Goal: Task Accomplishment & Management: Manage account settings

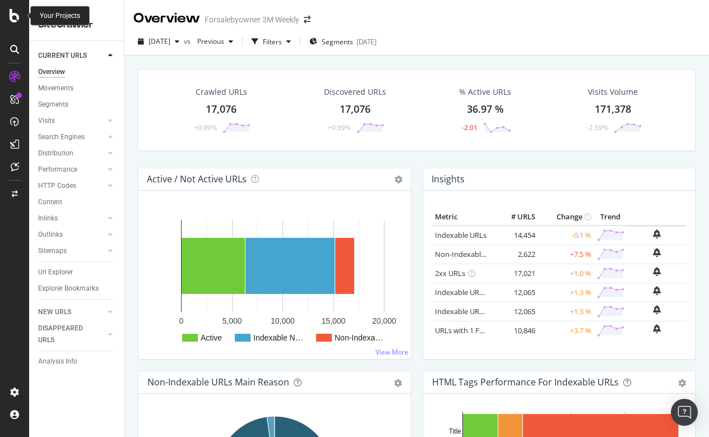
click at [7, 14] on div at bounding box center [14, 15] width 27 height 13
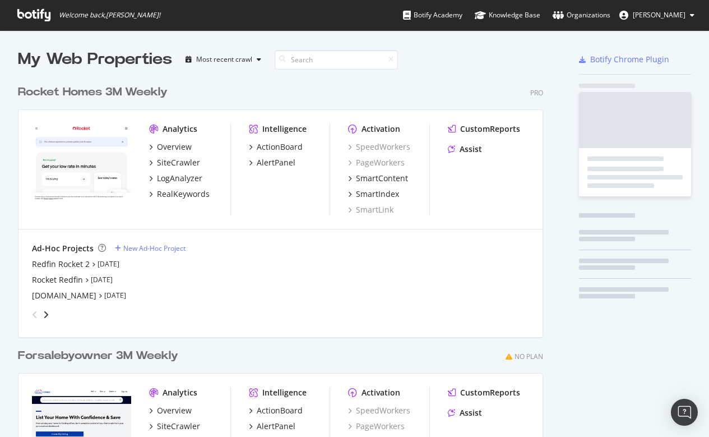
scroll to position [437, 709]
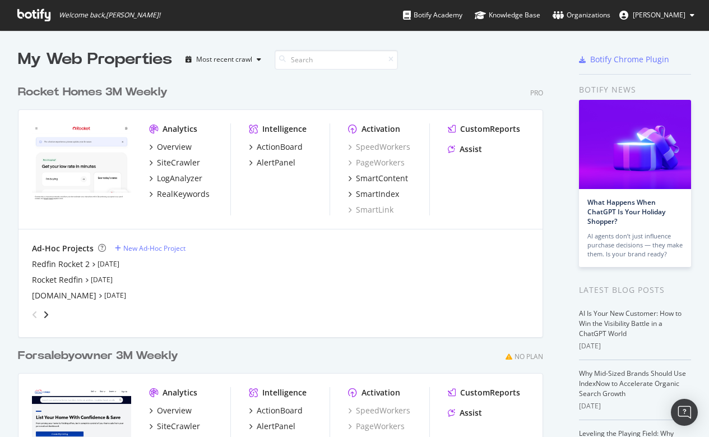
click at [172, 140] on div "Analytics Overview SiteCrawler LogAnalyzer RealKeywords" at bounding box center [189, 169] width 81 height 92
click at [171, 143] on div "Overview" at bounding box center [174, 146] width 35 height 11
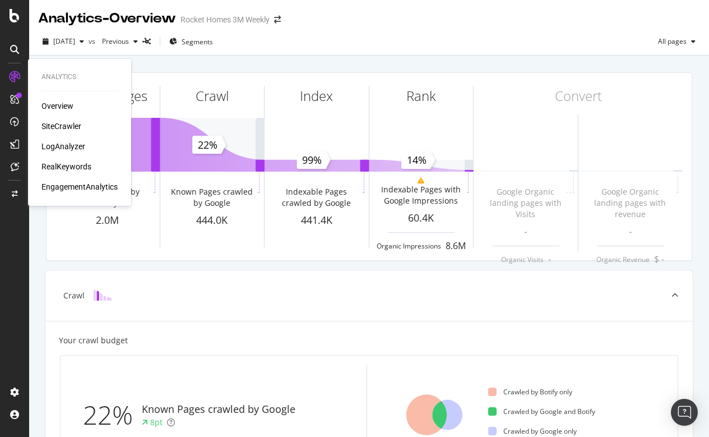
click at [49, 126] on div "SiteCrawler" at bounding box center [61, 125] width 40 height 11
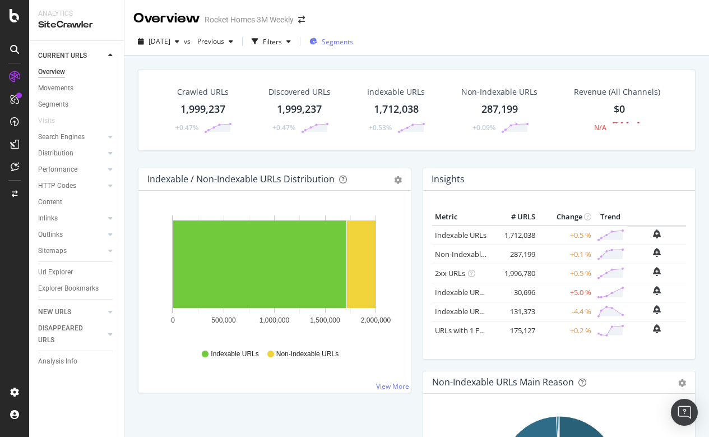
click at [349, 39] on span "Segments" at bounding box center [337, 42] width 31 height 10
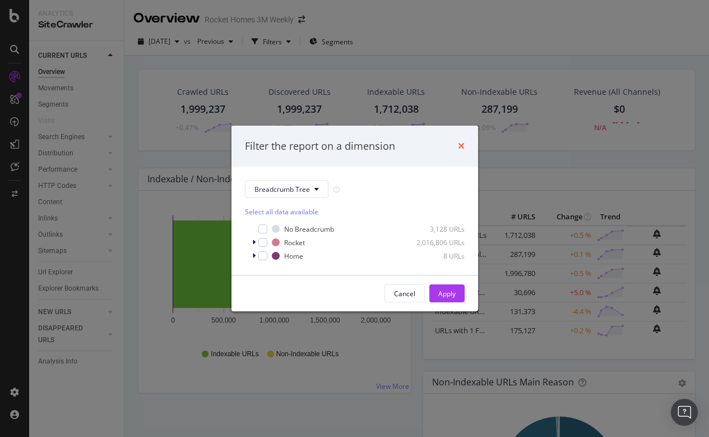
click at [460, 146] on icon "times" at bounding box center [461, 145] width 7 height 9
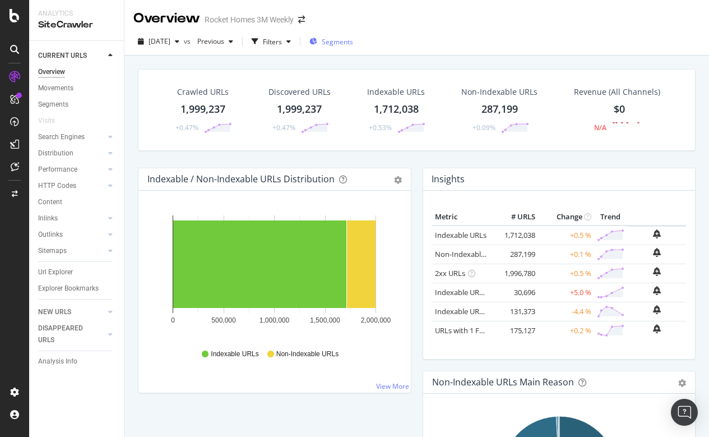
click at [347, 41] on span "Segments" at bounding box center [337, 42] width 31 height 10
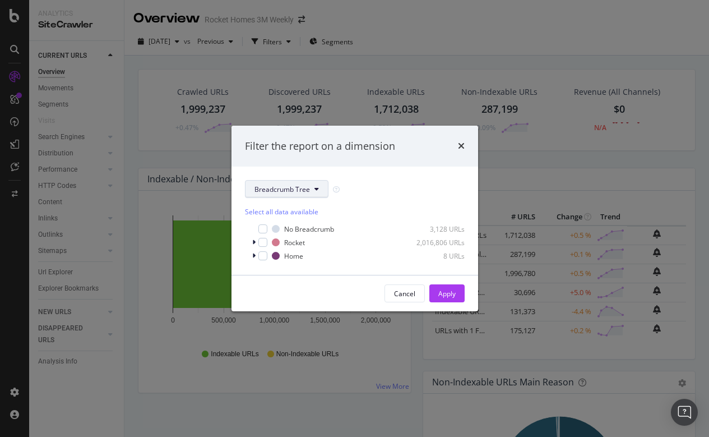
click at [314, 191] on icon "modal" at bounding box center [316, 188] width 4 height 7
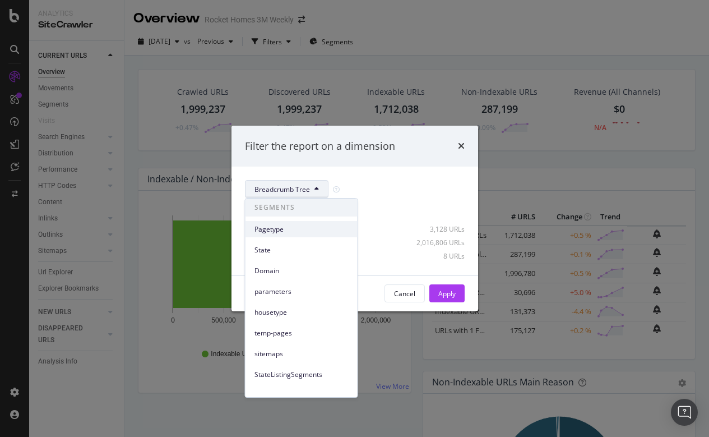
click at [276, 225] on span "Pagetype" at bounding box center [301, 229] width 94 height 10
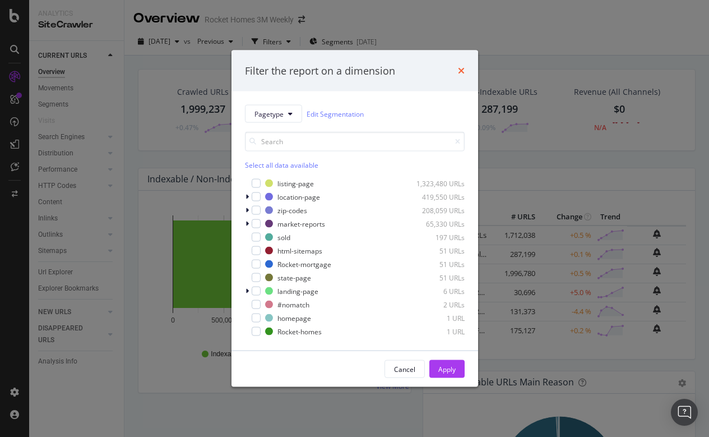
click at [463, 69] on icon "times" at bounding box center [461, 70] width 7 height 9
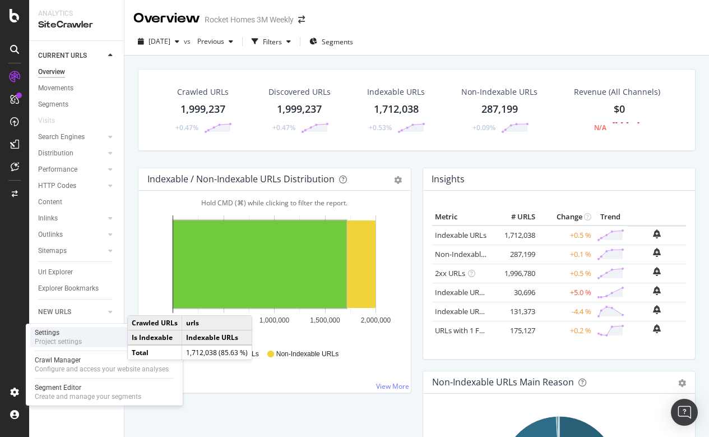
click at [52, 335] on div "Settings" at bounding box center [58, 332] width 47 height 9
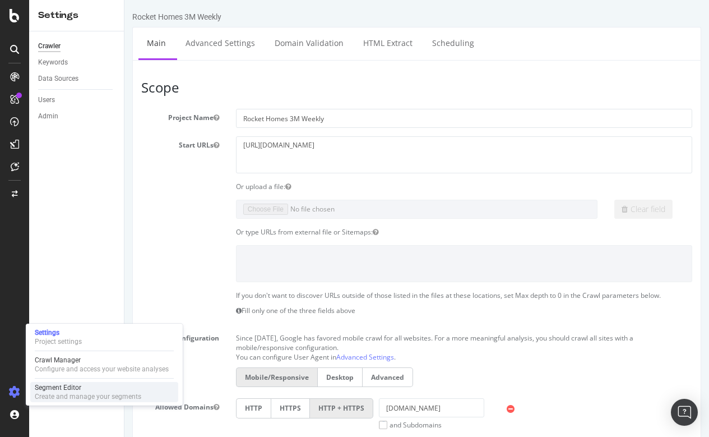
click at [55, 396] on div "Create and manage your segments" at bounding box center [88, 396] width 106 height 9
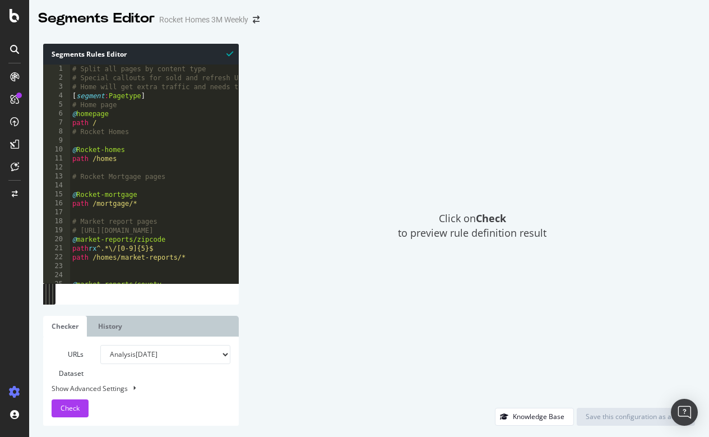
click at [321, 67] on div "Click on Check to preview rule definition result" at bounding box center [472, 226] width 445 height 364
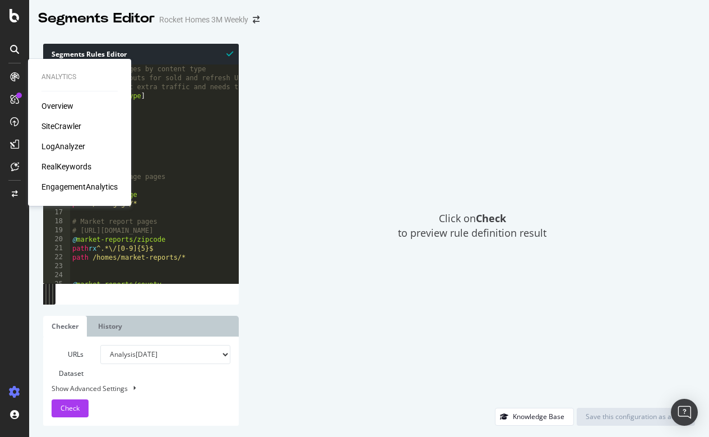
click at [18, 76] on icon at bounding box center [14, 76] width 9 height 9
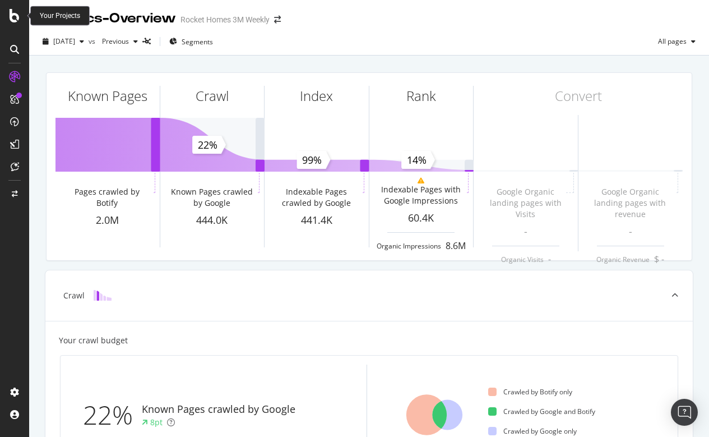
click at [16, 16] on icon at bounding box center [15, 15] width 10 height 13
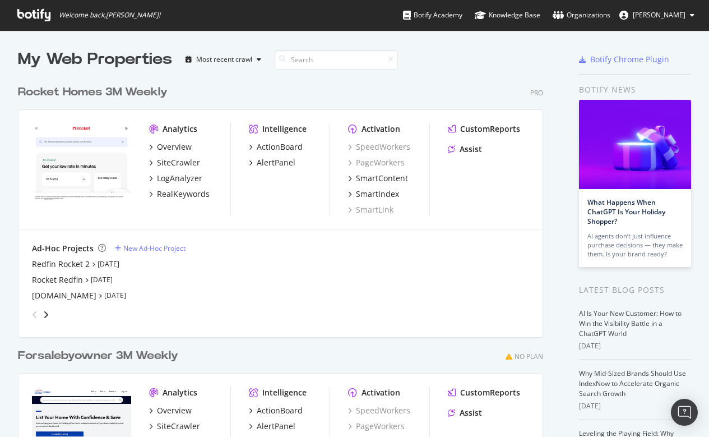
scroll to position [437, 709]
click at [44, 314] on icon "angle-right" at bounding box center [46, 314] width 6 height 9
click at [31, 310] on div "angle-left" at bounding box center [34, 314] width 15 height 18
click at [63, 265] on div "Redfin Rocket 2" at bounding box center [61, 263] width 58 height 11
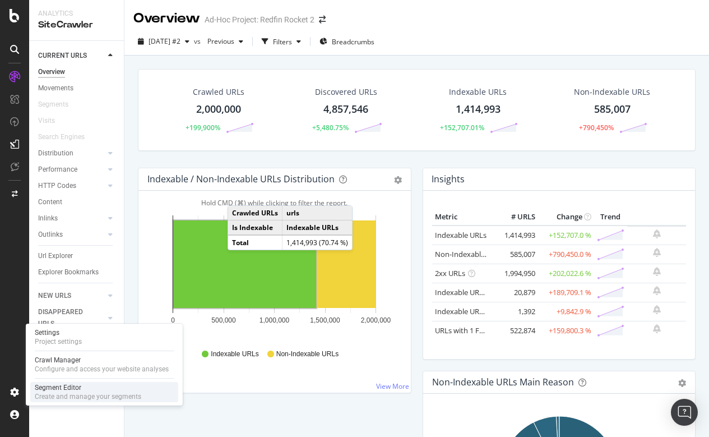
click at [79, 384] on div "Segment Editor" at bounding box center [88, 387] width 106 height 9
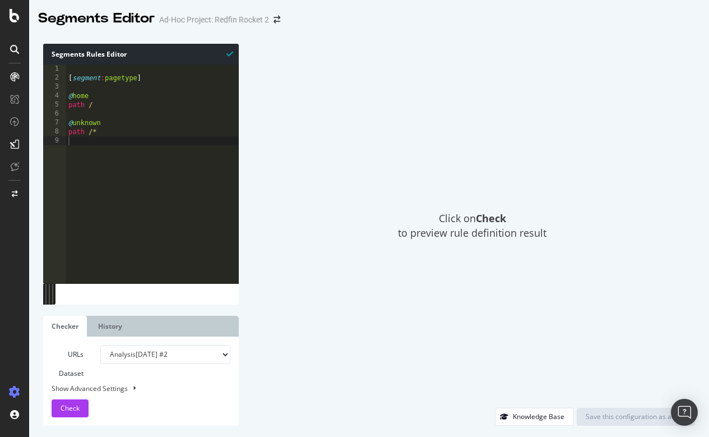
click at [141, 171] on div "[ segment : pagetype ] @ home path / @ unknown path /*" at bounding box center [152, 181] width 173 height 235
click at [345, 156] on div "Click on Check to preview rule definition result" at bounding box center [472, 226] width 445 height 364
click at [18, 14] on icon at bounding box center [15, 15] width 10 height 13
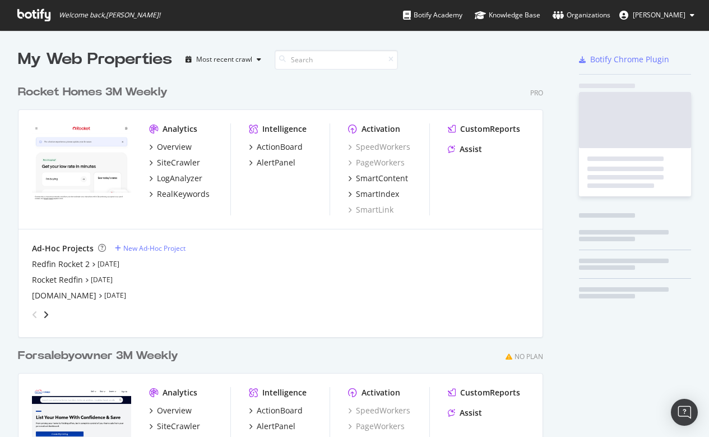
scroll to position [437, 709]
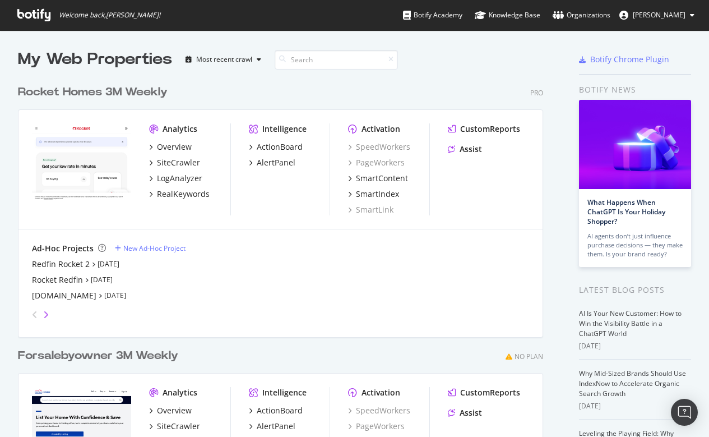
click at [46, 315] on icon "angle-right" at bounding box center [46, 314] width 6 height 9
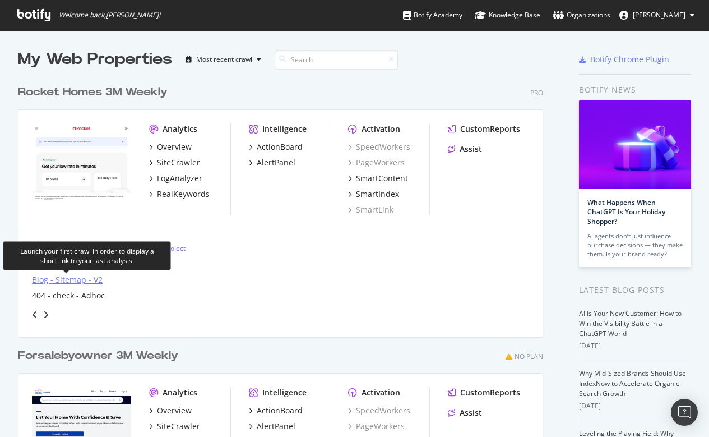
click at [58, 281] on div "Blog - Sitemap - V2" at bounding box center [67, 279] width 71 height 11
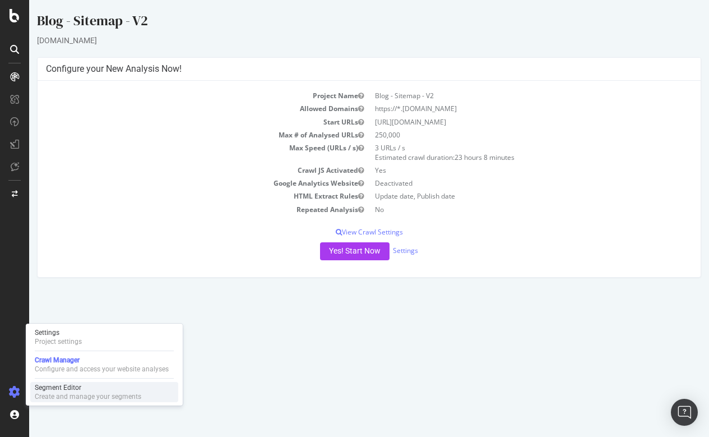
click at [55, 391] on div "Segment Editor" at bounding box center [88, 387] width 106 height 9
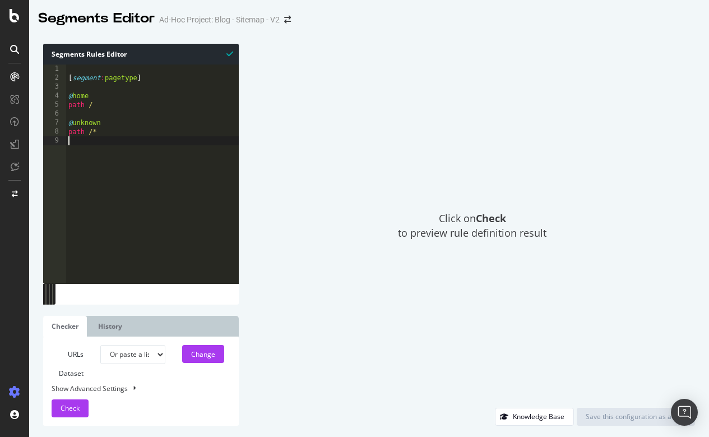
click at [115, 197] on div "[ segment : pagetype ] @ home path / @ unknown path /*" at bounding box center [152, 181] width 173 height 235
click at [15, 20] on icon at bounding box center [15, 15] width 10 height 13
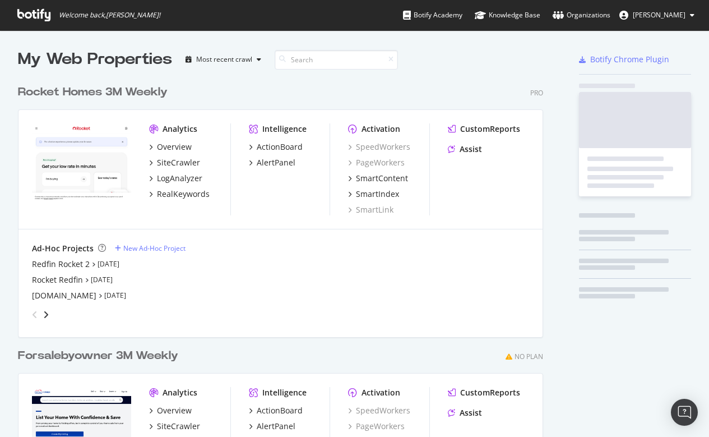
scroll to position [437, 709]
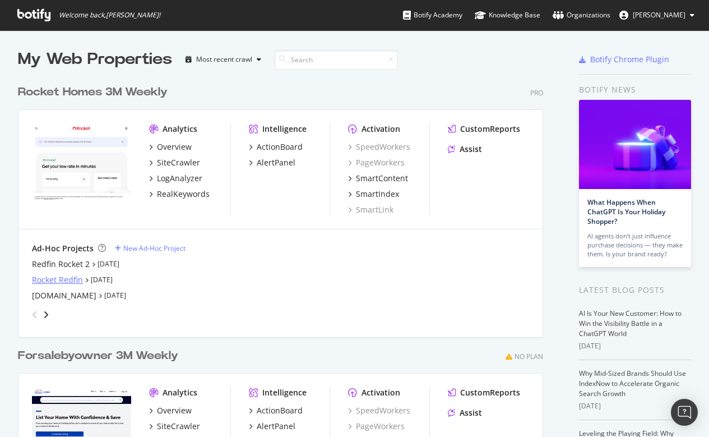
click at [49, 280] on div "Rocket Redfin" at bounding box center [57, 279] width 51 height 11
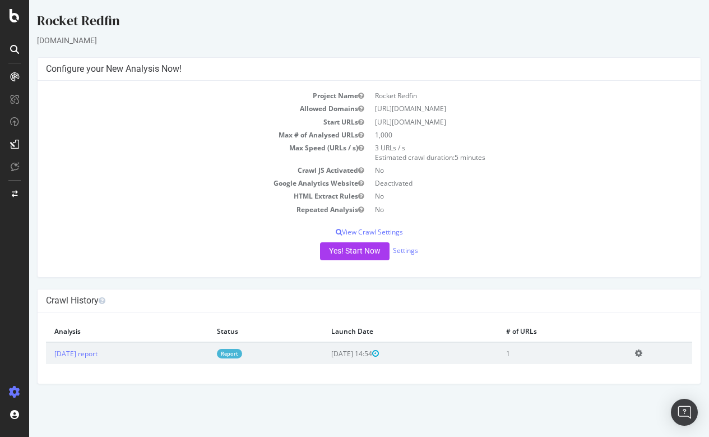
click at [13, 22] on div at bounding box center [14, 218] width 29 height 437
click at [18, 17] on icon at bounding box center [15, 15] width 10 height 13
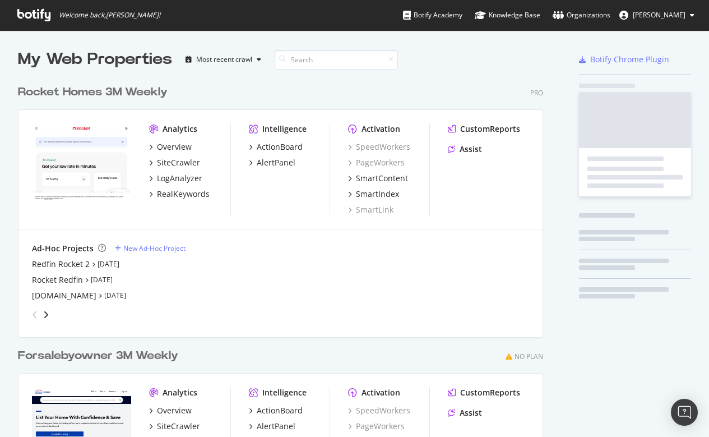
scroll to position [437, 709]
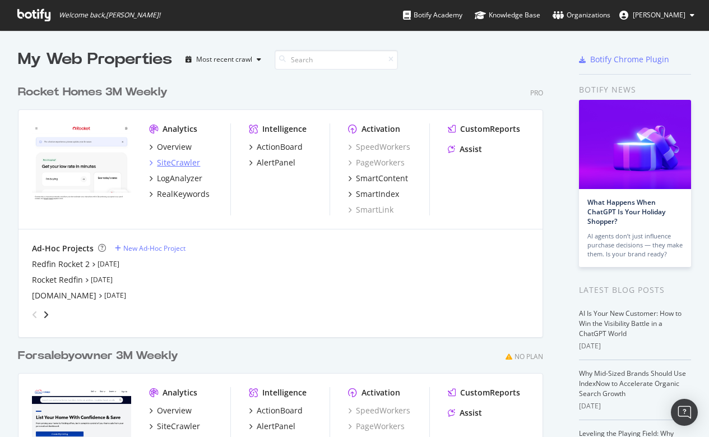
click at [165, 160] on div "SiteCrawler" at bounding box center [178, 162] width 43 height 11
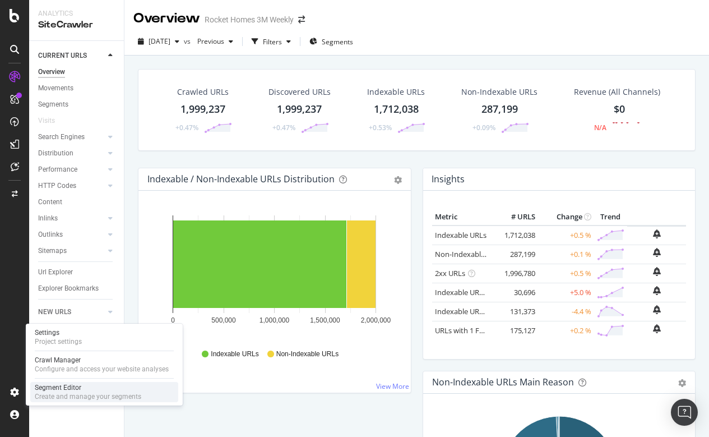
click at [63, 396] on div "Create and manage your segments" at bounding box center [88, 396] width 106 height 9
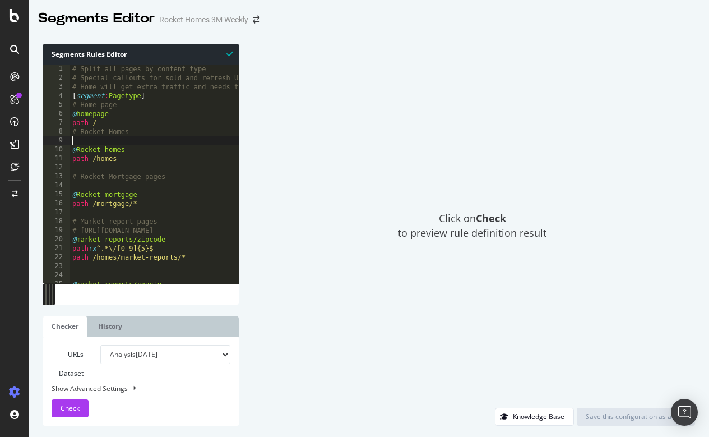
click at [200, 136] on div "# Split all pages by content type # Special callouts for sold and refresh URLs …" at bounding box center [258, 181] width 376 height 235
click at [182, 133] on div "# Split all pages by content type # Special callouts for sold and refresh URLs …" at bounding box center [252, 181] width 376 height 235
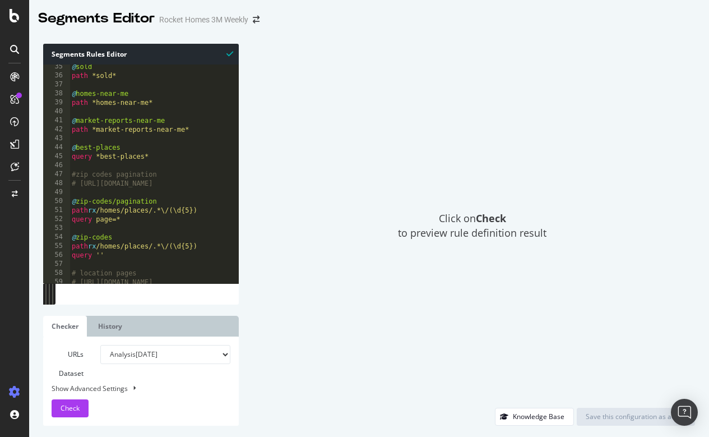
scroll to position [307, 0]
click at [192, 114] on div "@ sold path *sold* @ homes-near-me path *homes-near-me* @ market-reports-near-m…" at bounding box center [257, 179] width 376 height 235
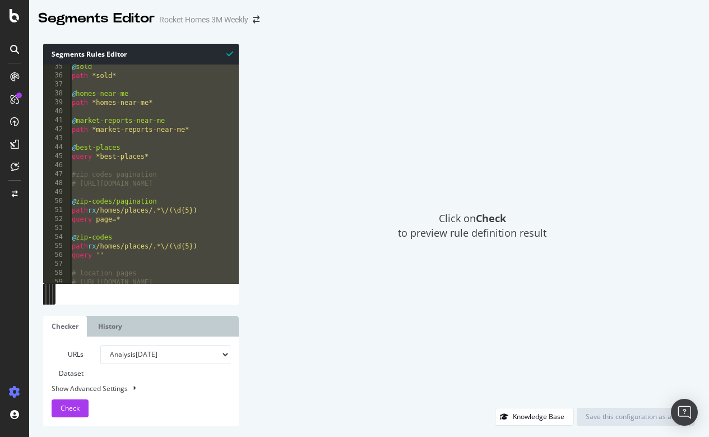
type textarea "@api/other path */api/*"
